Goal: Book appointment/travel/reservation

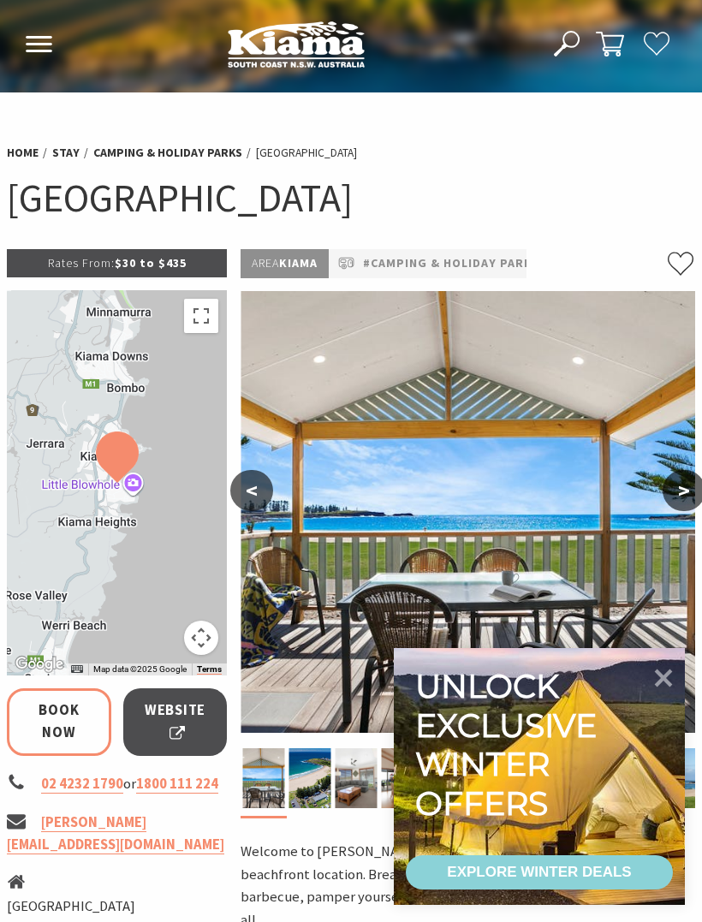
select select "3"
select select "2"
click at [664, 672] on icon at bounding box center [663, 678] width 36 height 36
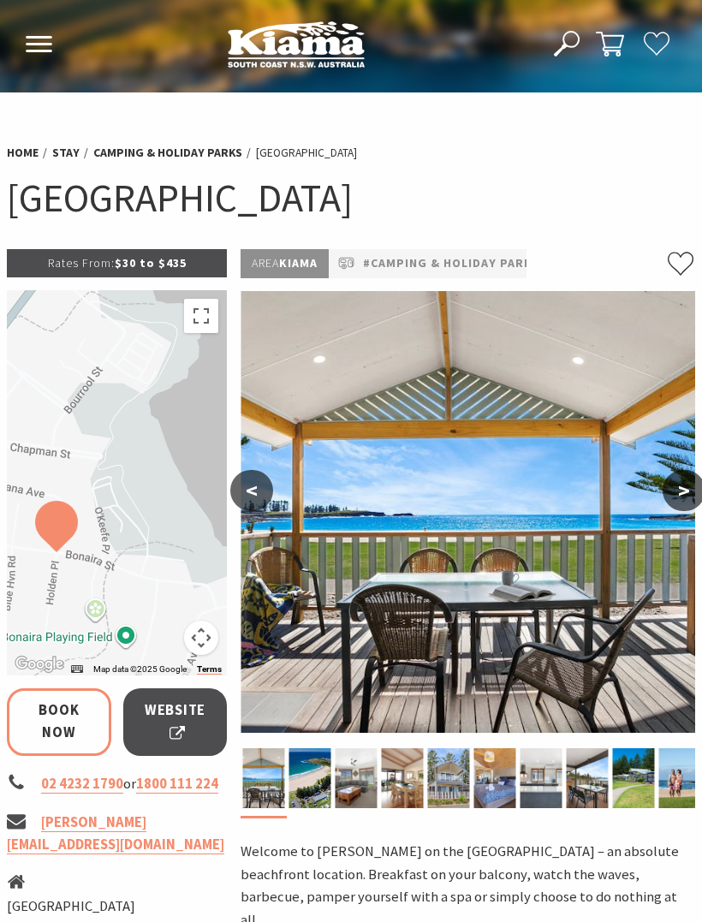
scroll to position [0, 3]
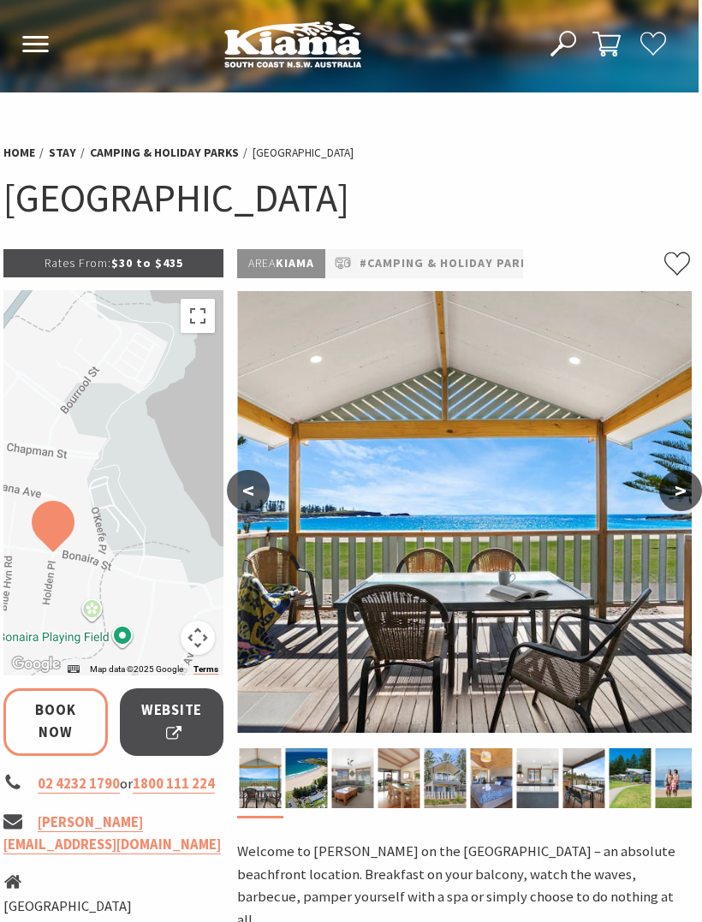
click at [677, 495] on button ">" at bounding box center [680, 490] width 43 height 41
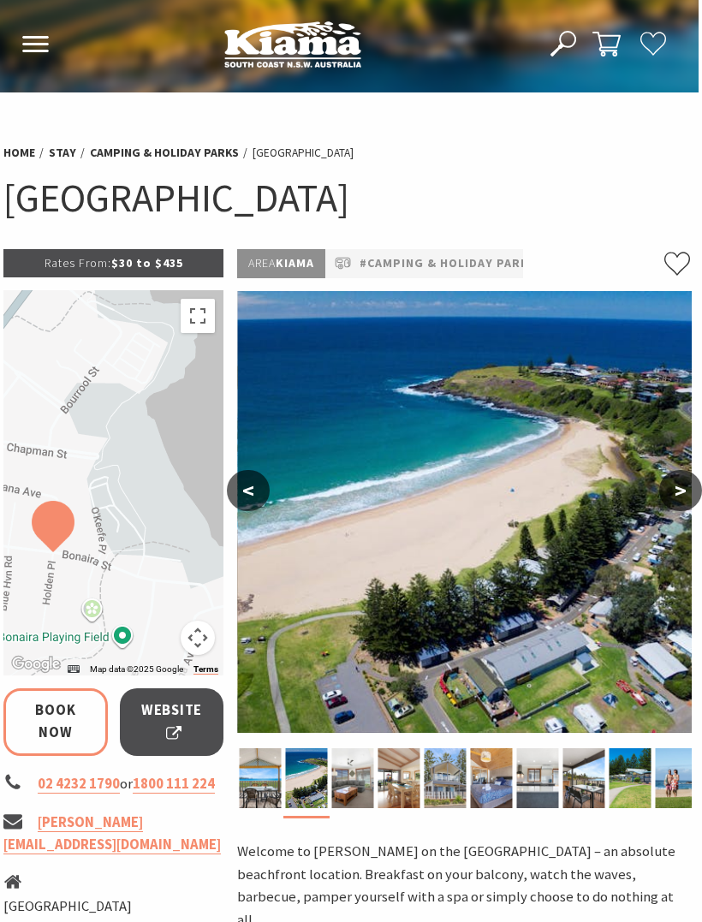
click at [690, 484] on button ">" at bounding box center [680, 490] width 43 height 41
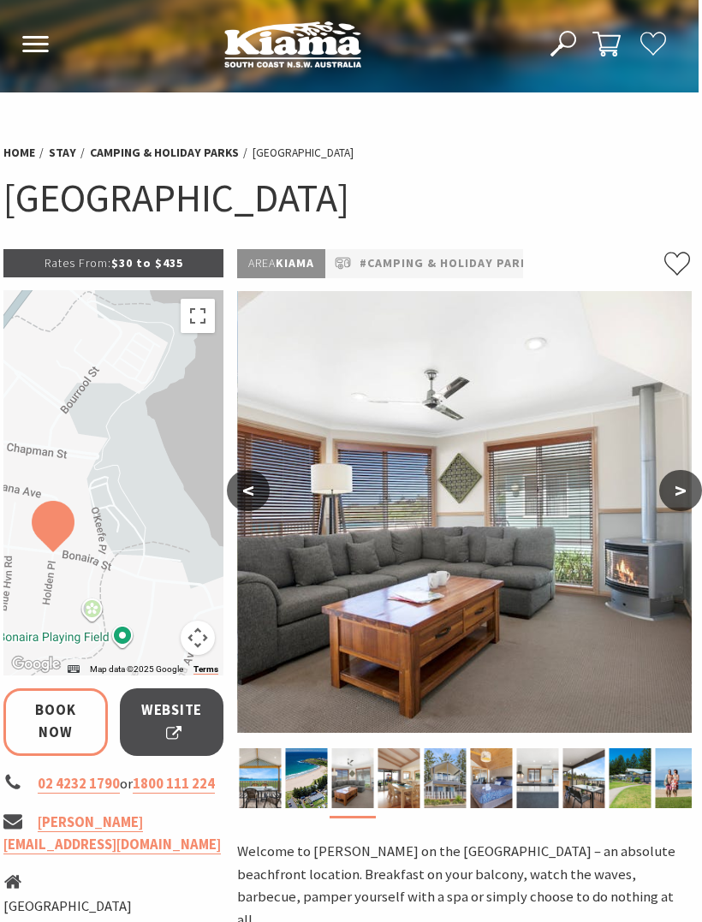
click at [690, 489] on button ">" at bounding box center [680, 490] width 43 height 41
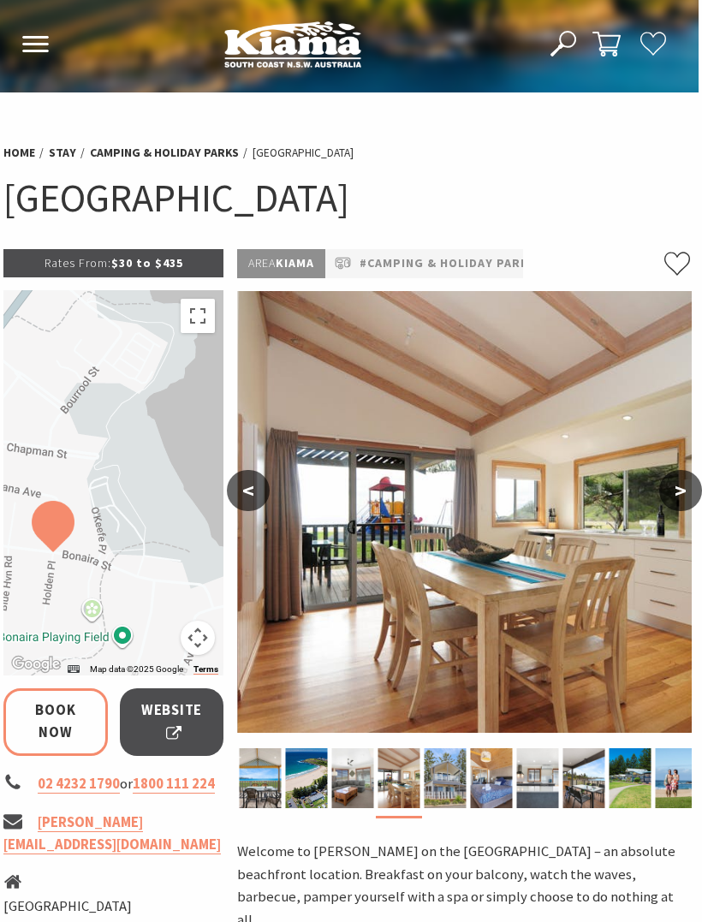
click at [689, 494] on button ">" at bounding box center [680, 490] width 43 height 41
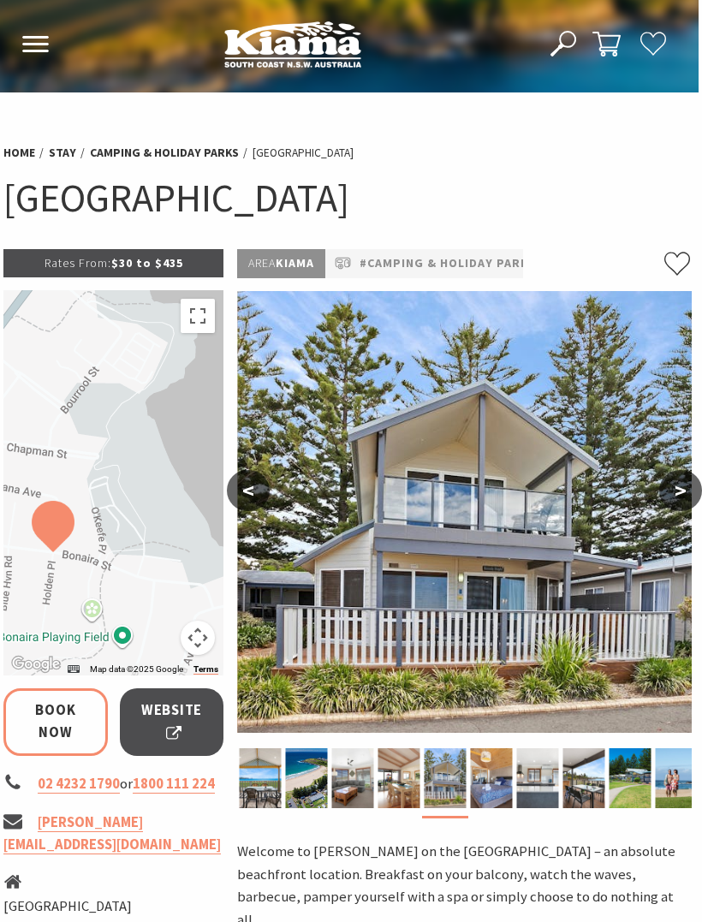
click at [690, 500] on button ">" at bounding box center [680, 490] width 43 height 41
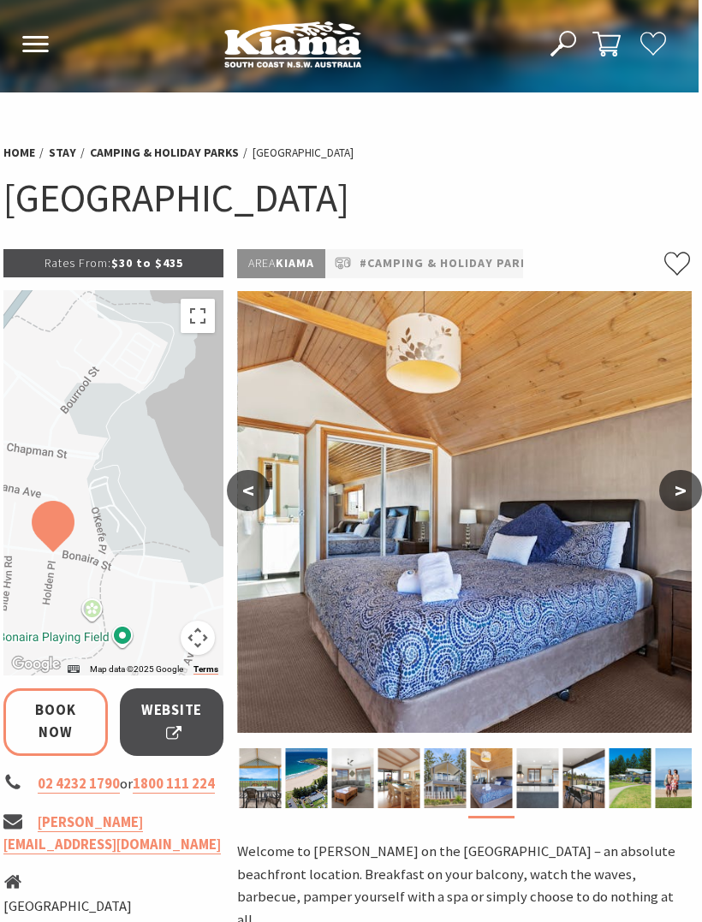
click at [692, 490] on button ">" at bounding box center [680, 490] width 43 height 41
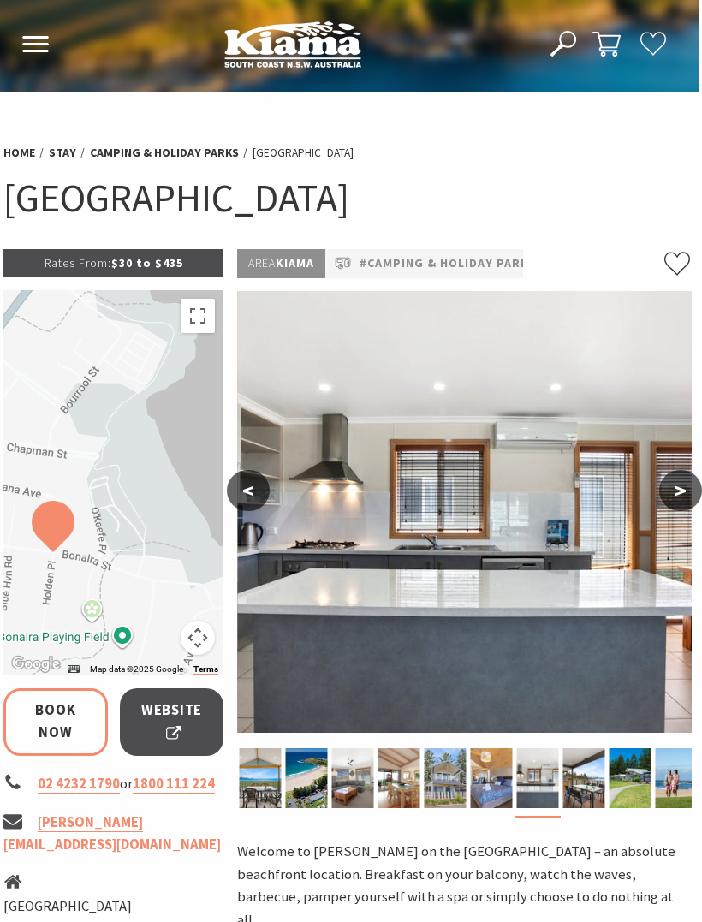
click at [688, 493] on button ">" at bounding box center [680, 490] width 43 height 41
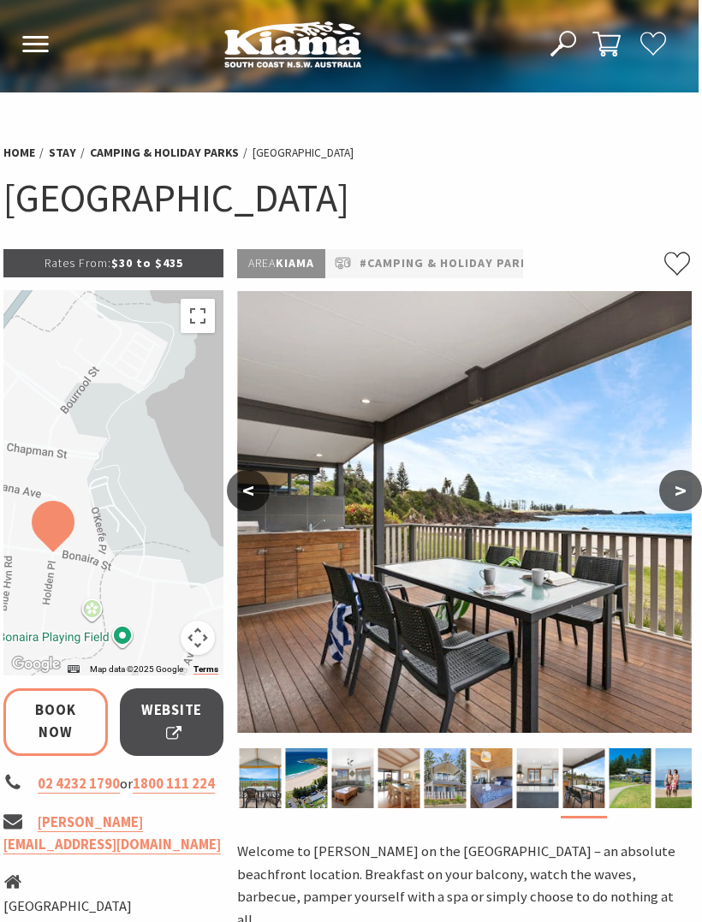
click at [687, 484] on button ">" at bounding box center [680, 490] width 43 height 41
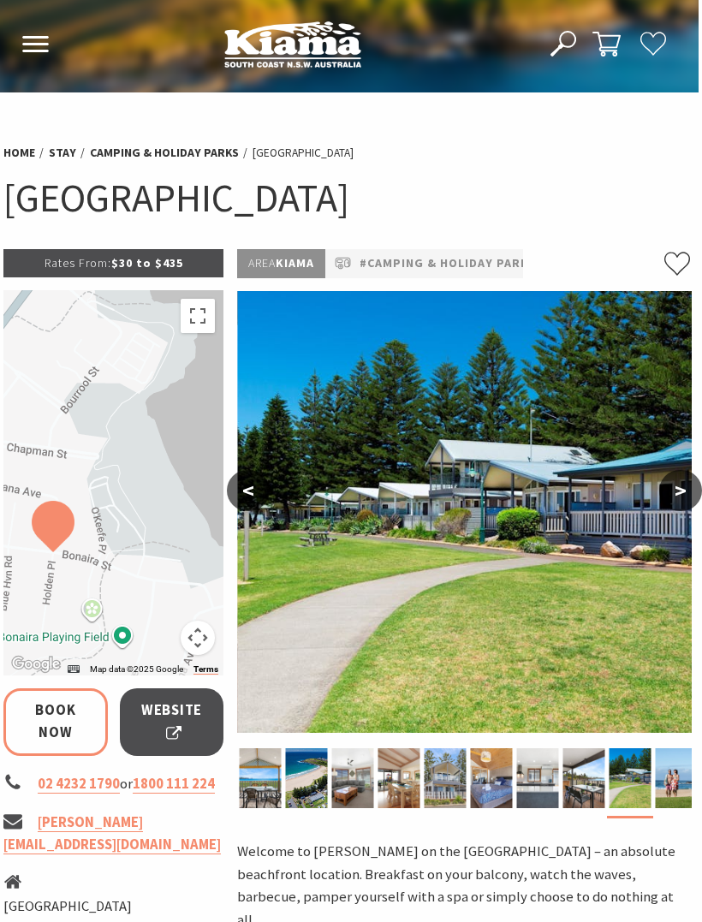
click at [680, 480] on button ">" at bounding box center [680, 490] width 43 height 41
